Goal: Navigation & Orientation: Find specific page/section

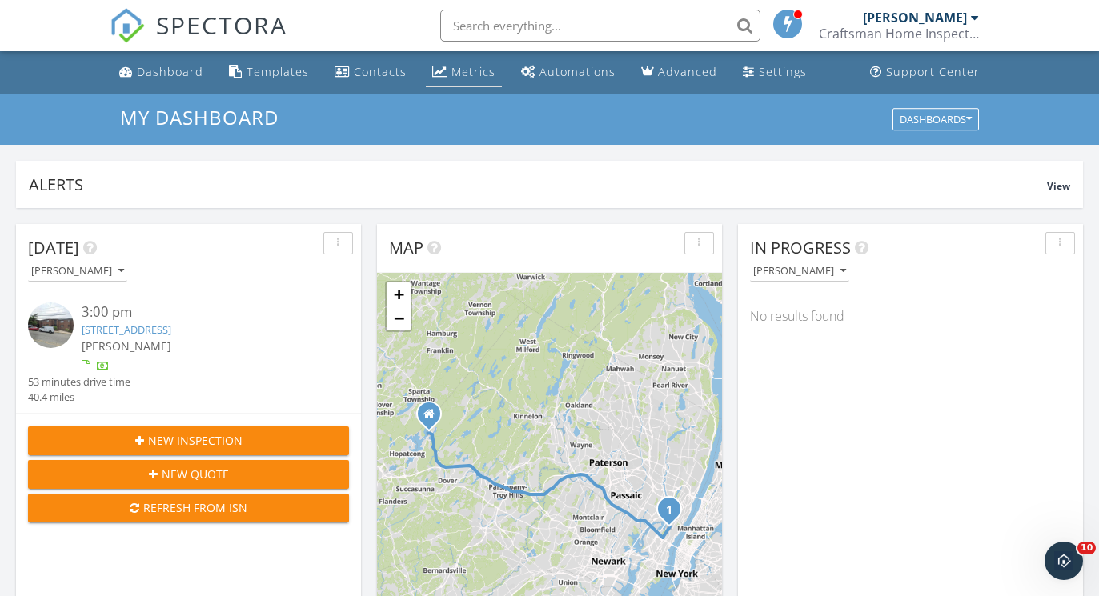
click at [465, 70] on div "Metrics" at bounding box center [473, 71] width 44 height 15
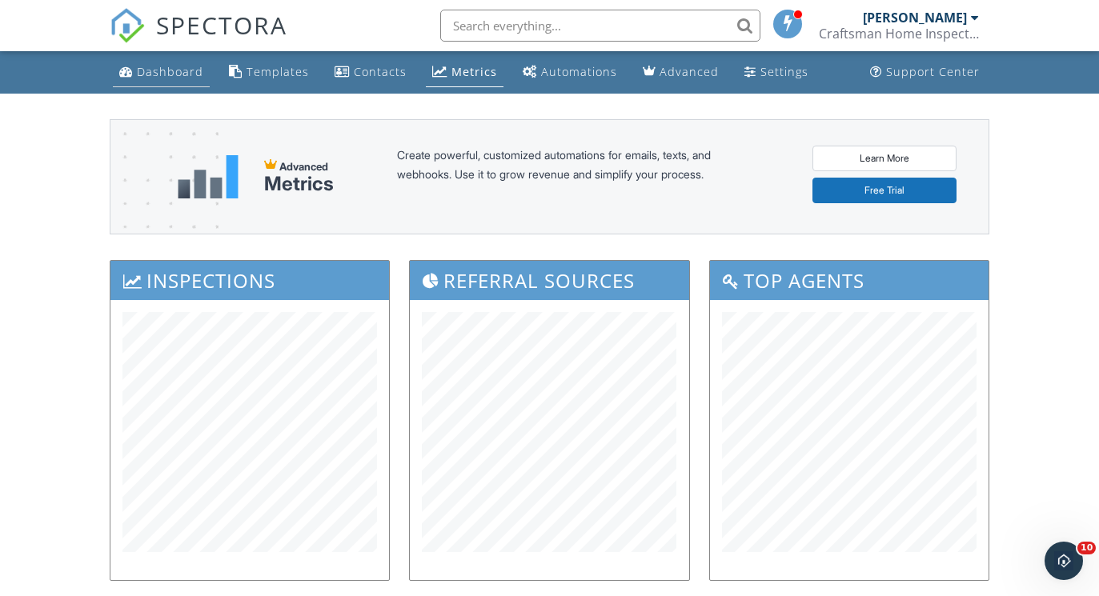
click at [183, 67] on div "Dashboard" at bounding box center [170, 71] width 66 height 15
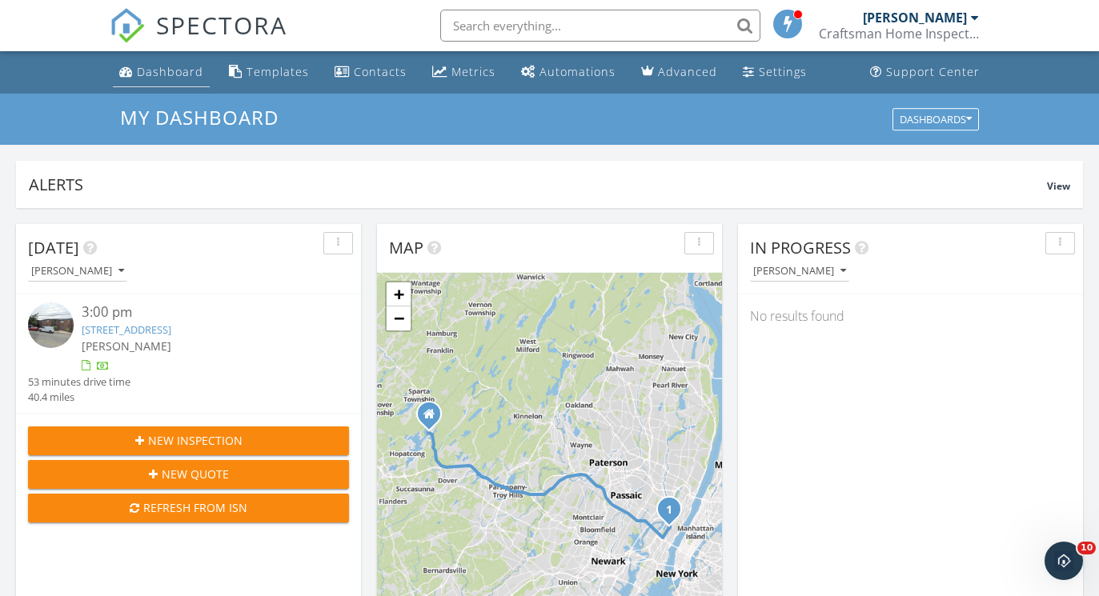
click at [164, 73] on div "Dashboard" at bounding box center [170, 71] width 66 height 15
click at [162, 68] on div "Dashboard" at bounding box center [170, 71] width 66 height 15
click at [145, 85] on link "Dashboard" at bounding box center [161, 73] width 97 height 30
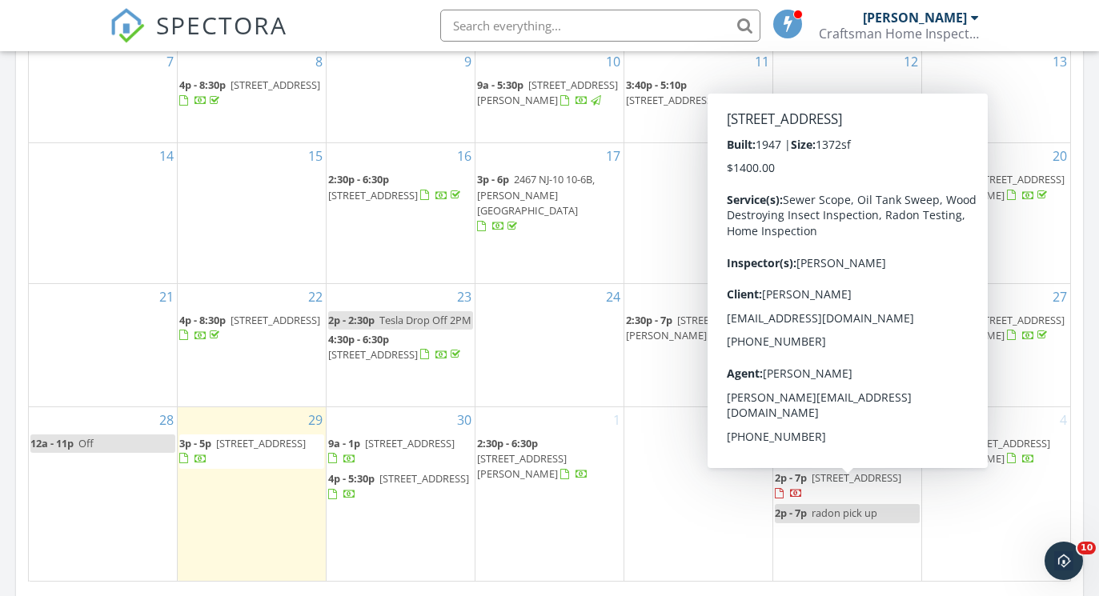
scroll to position [569, 0]
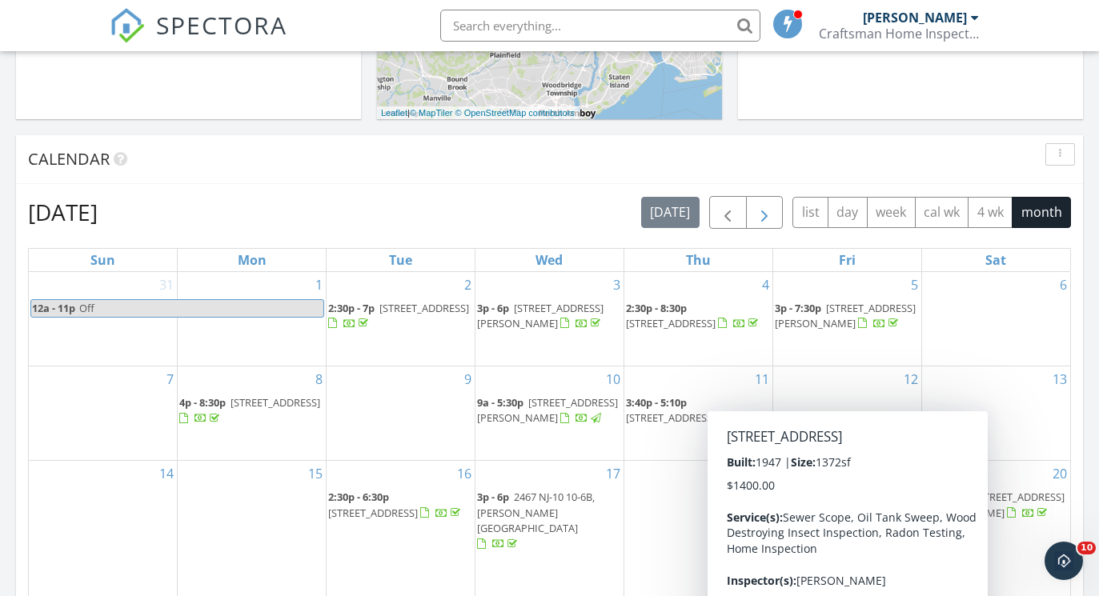
click at [772, 215] on span "button" at bounding box center [764, 212] width 19 height 19
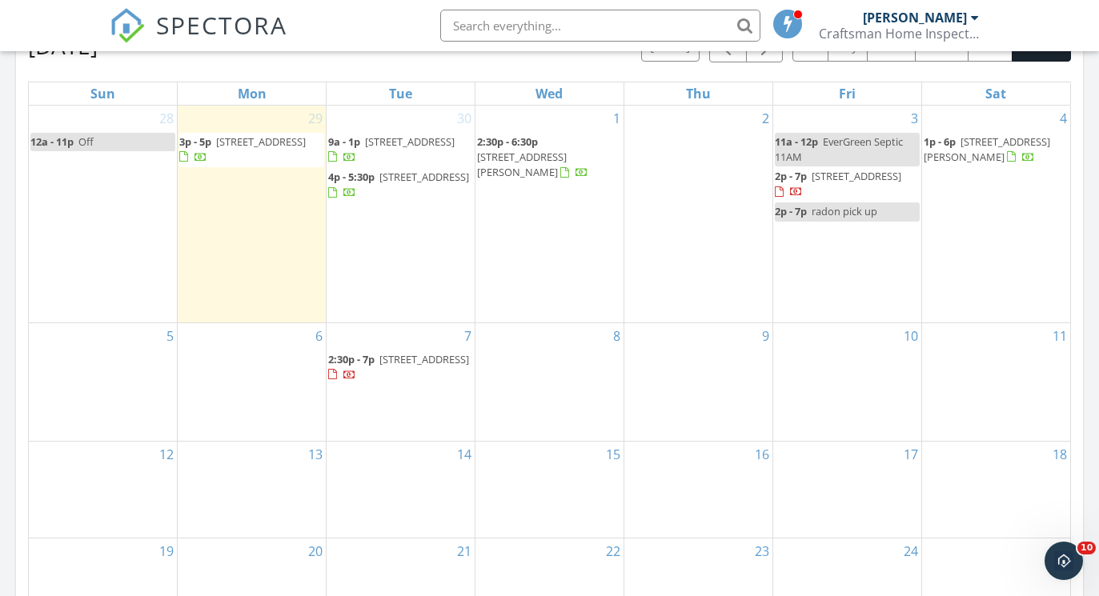
scroll to position [721, 0]
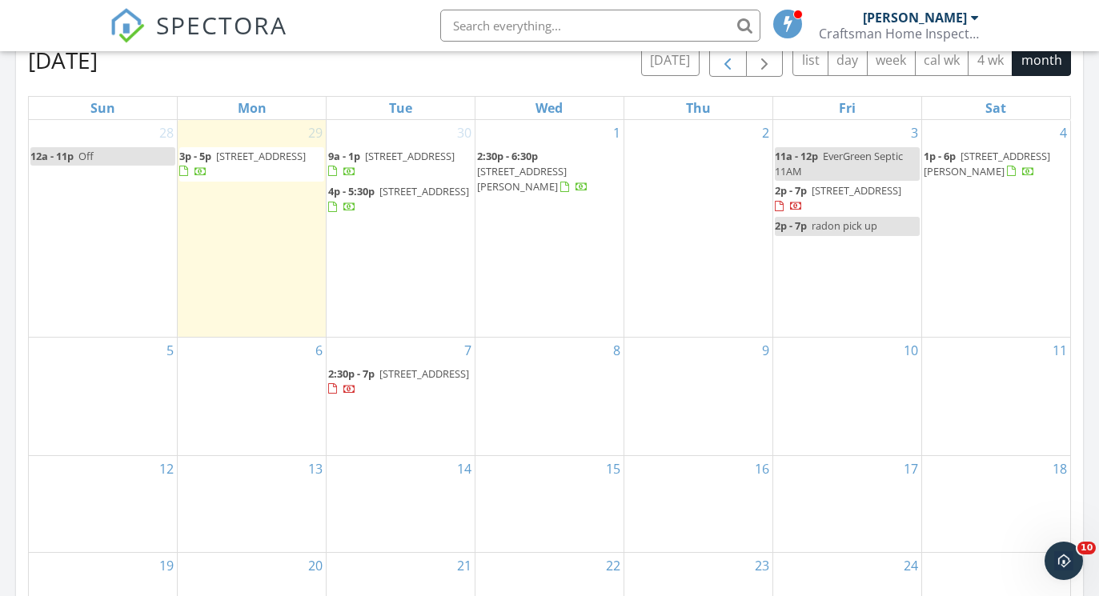
click at [712, 59] on button "button" at bounding box center [728, 60] width 38 height 33
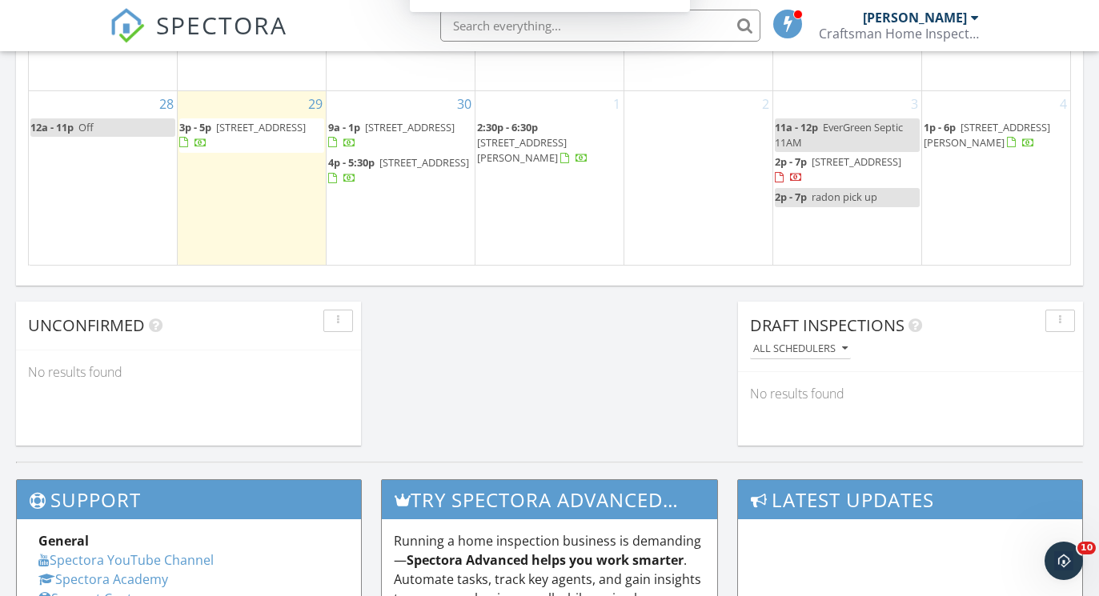
scroll to position [1202, 0]
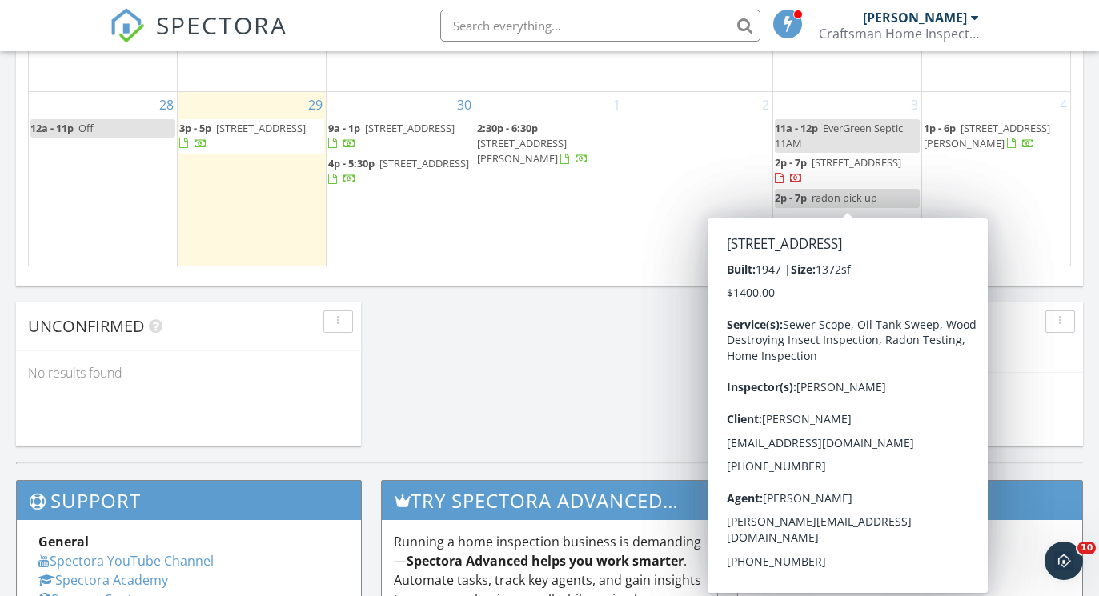
click at [843, 170] on span "37-17 Garden View Terrace, Fair Lawn 07410" at bounding box center [857, 162] width 90 height 14
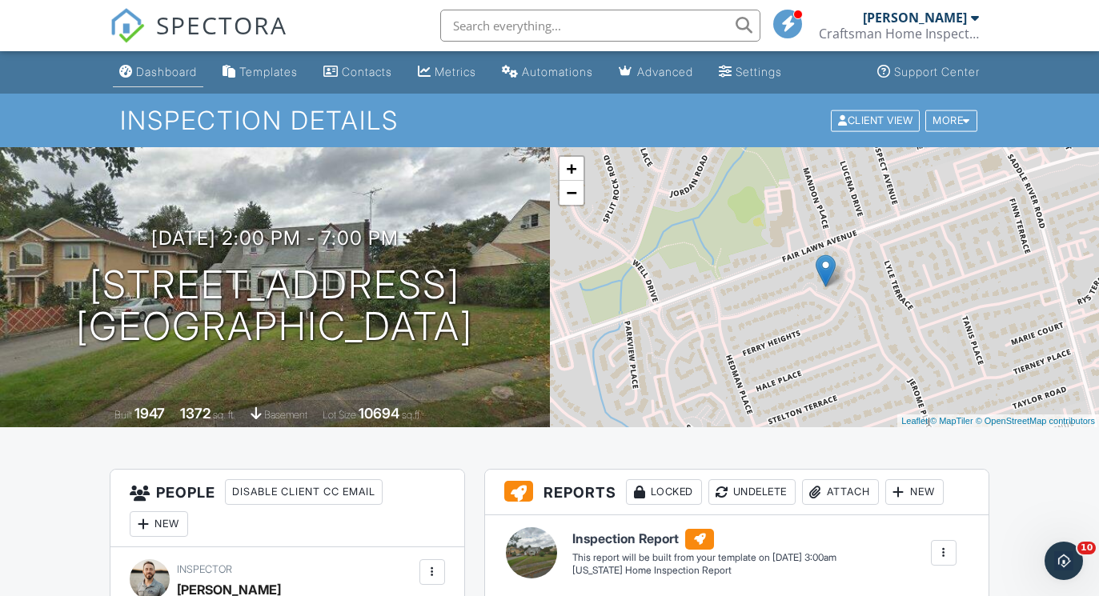
click at [164, 72] on div "Dashboard" at bounding box center [166, 72] width 61 height 14
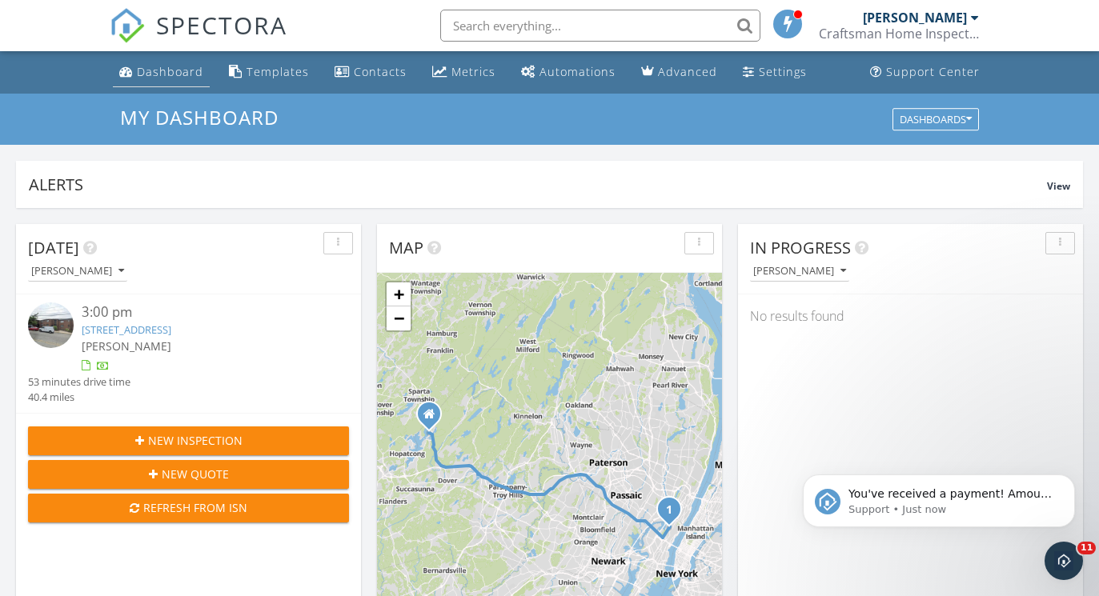
click at [172, 67] on div "Dashboard" at bounding box center [170, 71] width 66 height 15
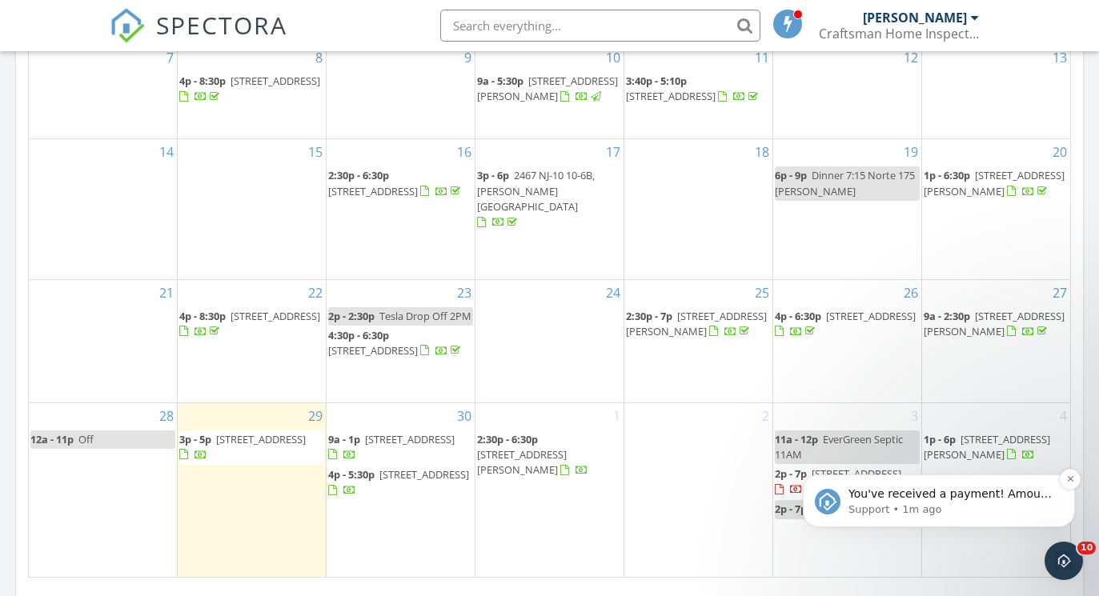
click at [899, 506] on p "Support • 1m ago" at bounding box center [951, 510] width 207 height 14
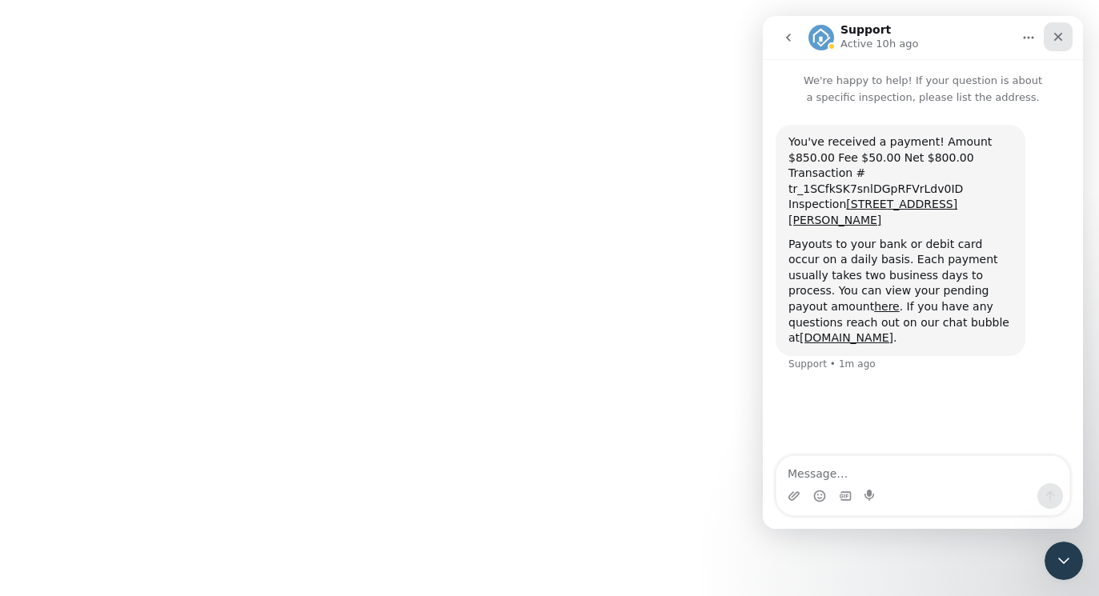
click at [1057, 39] on icon "Close" at bounding box center [1058, 37] width 9 height 9
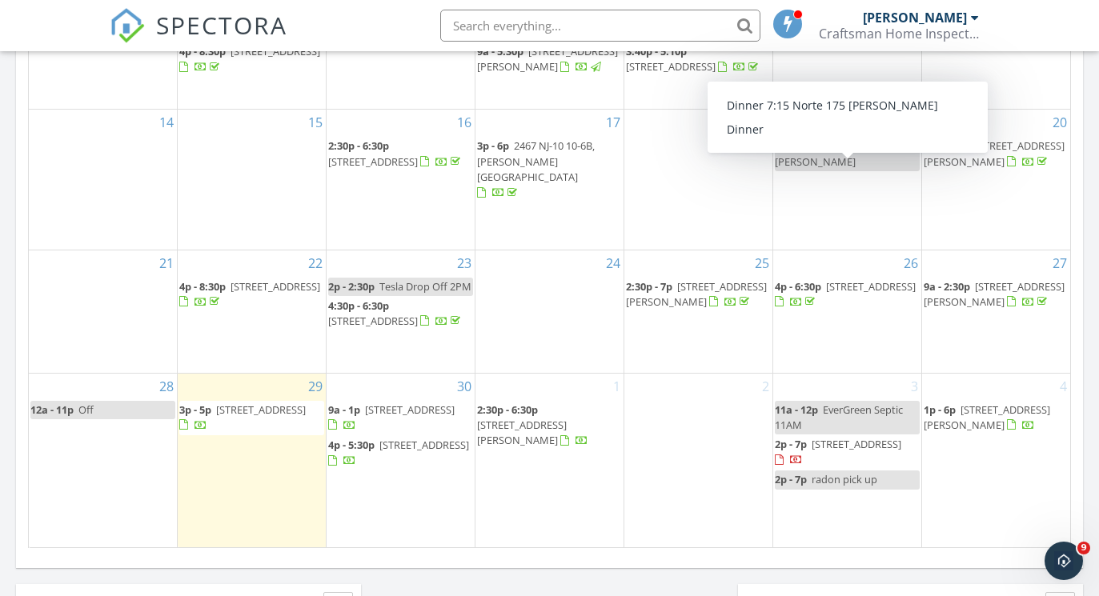
scroll to position [924, 0]
